Goal: Task Accomplishment & Management: Manage account settings

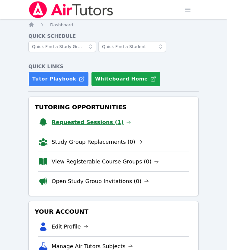
click at [107, 124] on link "Requested Sessions (1)" at bounding box center [91, 122] width 79 height 8
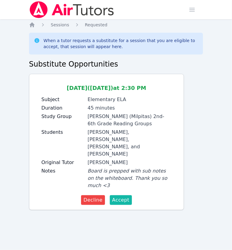
click at [126, 196] on span "Accept" at bounding box center [120, 199] width 17 height 7
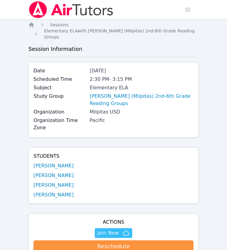
click at [40, 14] on img at bounding box center [71, 9] width 86 height 17
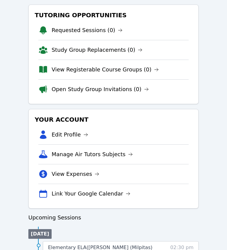
scroll to position [95, 0]
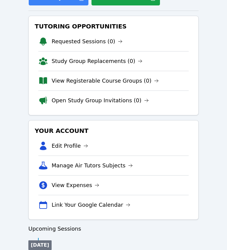
scroll to position [112, 0]
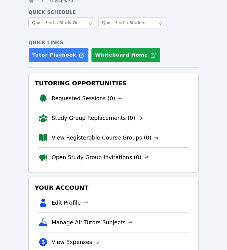
scroll to position [60, 0]
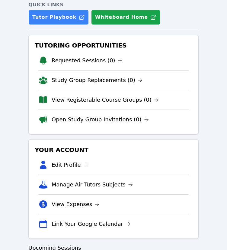
scroll to position [126, 0]
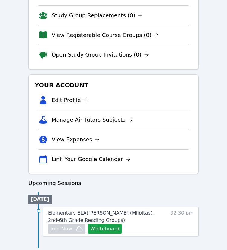
click at [146, 213] on span "Elementary ELA ( [PERSON_NAME] (Milpitas) 2nd-6th Grade Reading Groups )" at bounding box center [100, 216] width 105 height 13
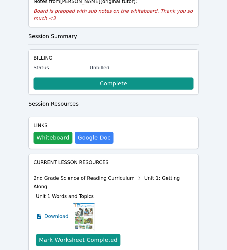
scroll to position [302, 0]
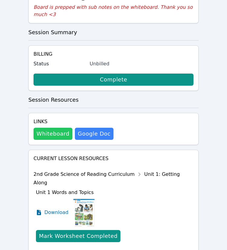
click at [53, 128] on button "Whiteboard" at bounding box center [53, 134] width 39 height 12
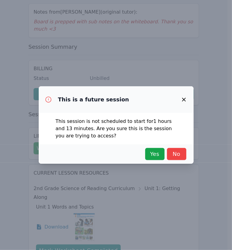
click at [136, 150] on div "Yes No" at bounding box center [116, 154] width 140 height 12
click at [149, 151] on span "Yes" at bounding box center [154, 154] width 13 height 8
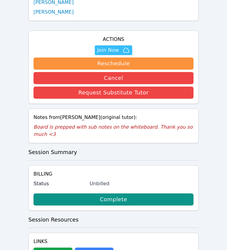
scroll to position [1, 0]
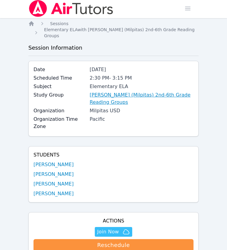
click at [126, 91] on link "[PERSON_NAME] (Milpitas) 2nd-6th Grade Reading Groups" at bounding box center [142, 98] width 104 height 15
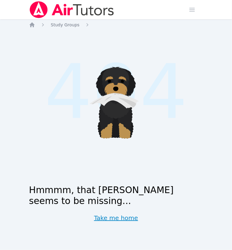
click at [123, 215] on link "Take me home" at bounding box center [116, 217] width 44 height 8
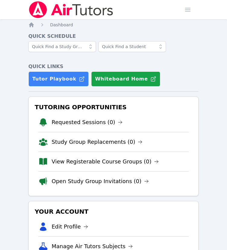
click at [126, 36] on h4 "Quick Schedule" at bounding box center [113, 36] width 170 height 7
click at [99, 122] on link "Requested Sessions (0)" at bounding box center [87, 122] width 71 height 8
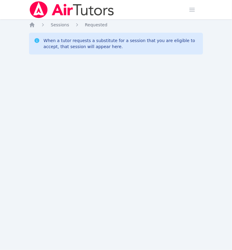
click at [31, 6] on img at bounding box center [72, 9] width 86 height 17
